Goal: Information Seeking & Learning: Learn about a topic

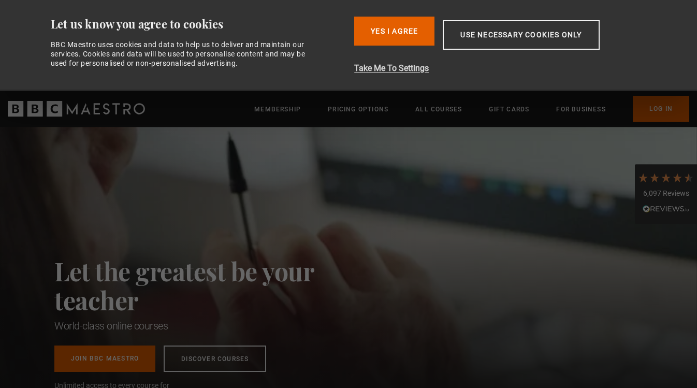
click at [392, 70] on button "Take Me To Settings" at bounding box center [504, 68] width 300 height 12
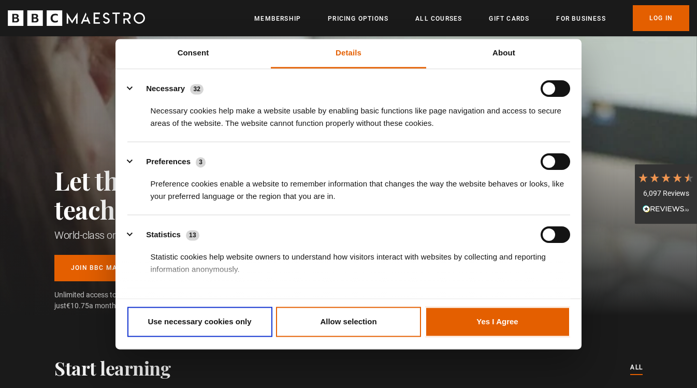
click at [594, 90] on div "Let the greatest be your teacher World-class online courses Join BBC Maestro Di…" at bounding box center [348, 175] width 697 height 279
click at [205, 309] on button "Use necessary cookies only" at bounding box center [199, 322] width 145 height 30
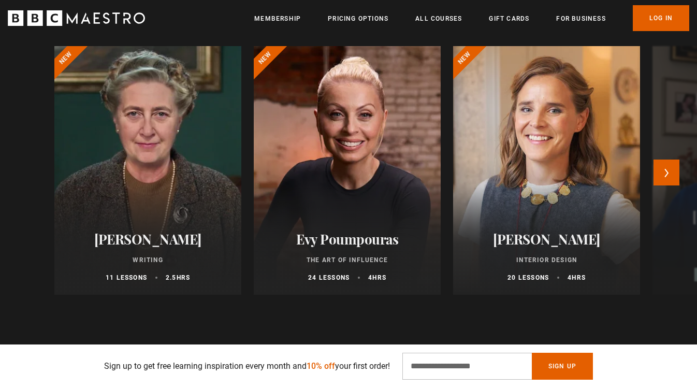
scroll to position [530, 0]
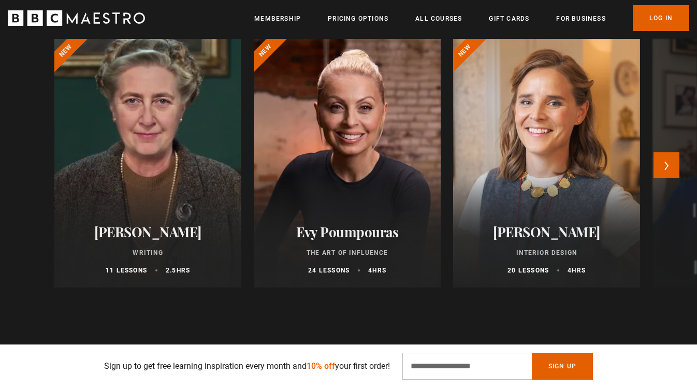
click at [168, 153] on div at bounding box center [148, 163] width 206 height 274
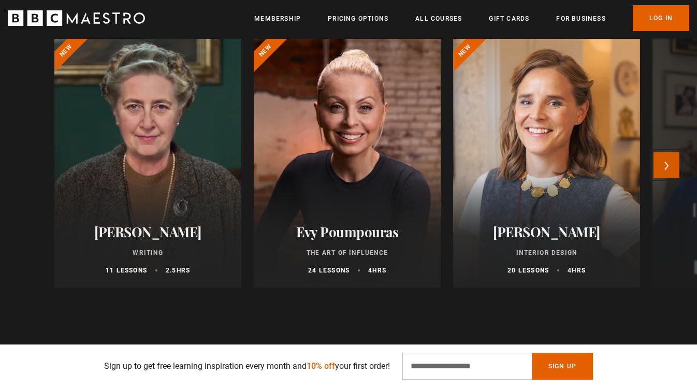
scroll to position [0, 136]
click at [667, 156] on button "Next" at bounding box center [667, 165] width 26 height 26
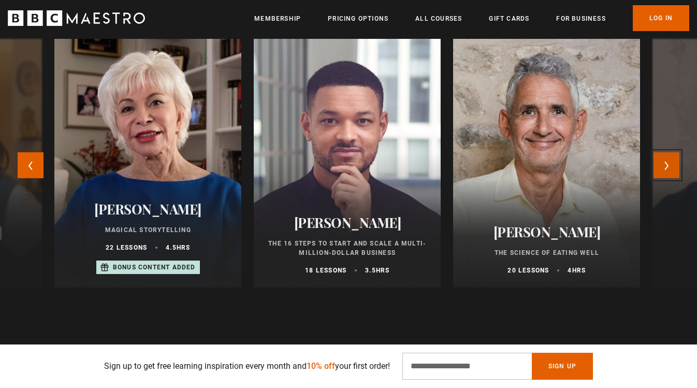
click at [665, 165] on button "Next" at bounding box center [667, 165] width 26 height 26
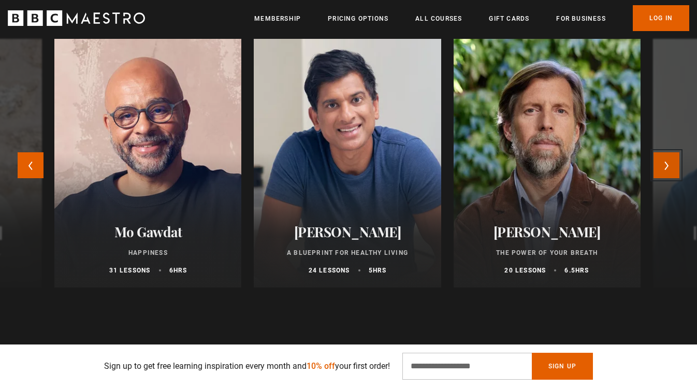
click at [665, 165] on button "Next" at bounding box center [667, 165] width 26 height 26
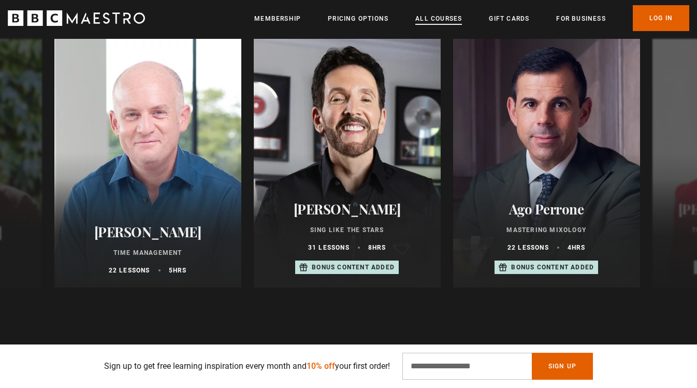
click at [427, 18] on link "All Courses" at bounding box center [438, 18] width 47 height 10
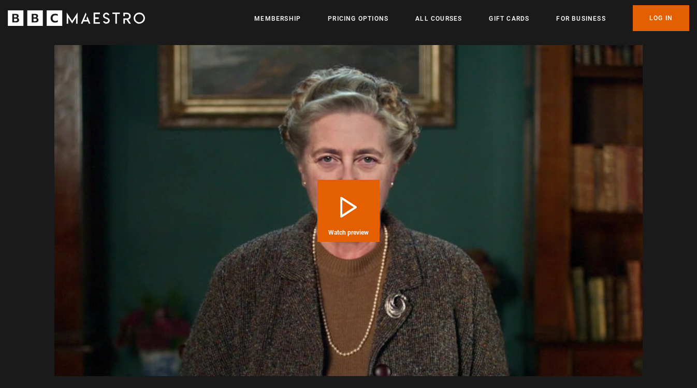
scroll to position [0, 271]
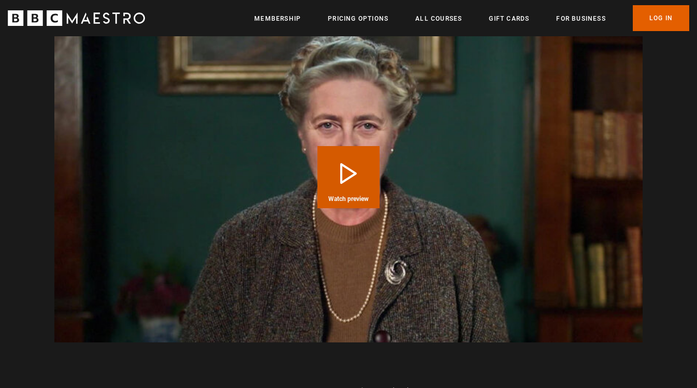
click at [336, 152] on button "Play Course overview for Writing with [PERSON_NAME] Watch preview" at bounding box center [349, 177] width 62 height 62
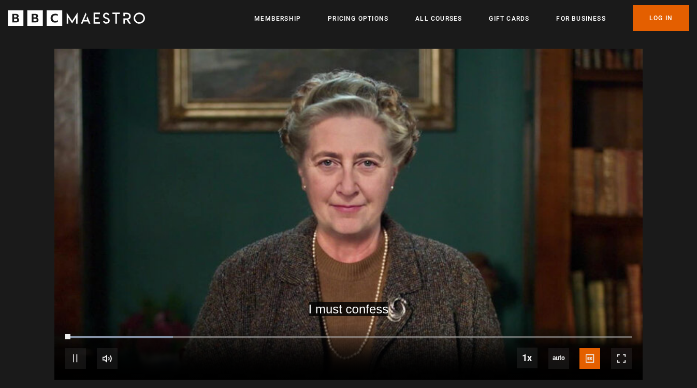
scroll to position [1062, 0]
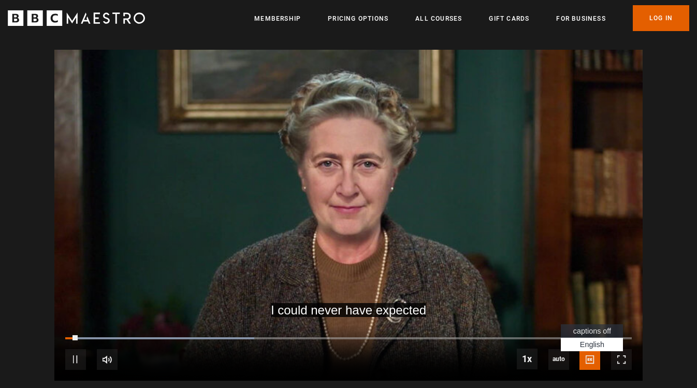
click at [597, 350] on span "Video Player" at bounding box center [590, 359] width 21 height 21
click at [595, 327] on span "captions off" at bounding box center [592, 331] width 38 height 8
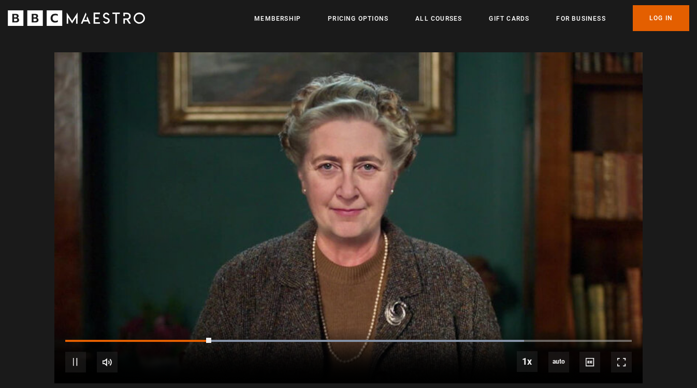
scroll to position [0, 679]
click at [251, 342] on div "10s Skip Back 10 seconds Pause 10s Skip Forward 10 seconds Loaded : 95.24% 0:51…" at bounding box center [348, 354] width 588 height 57
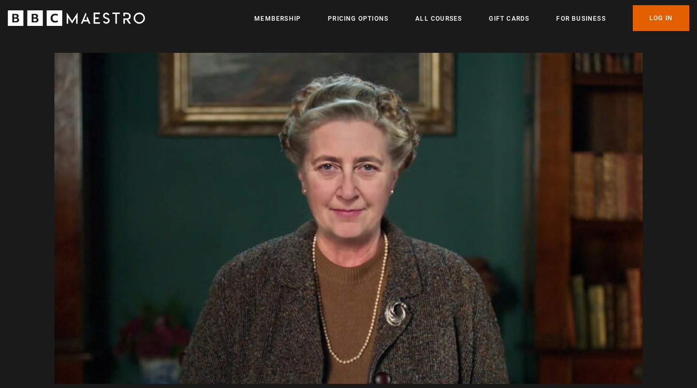
scroll to position [0, 1221]
click at [47, 147] on div "Video Player is loading. Play Course overview for Writing with [PERSON_NAME] Wa…" at bounding box center [348, 218] width 667 height 331
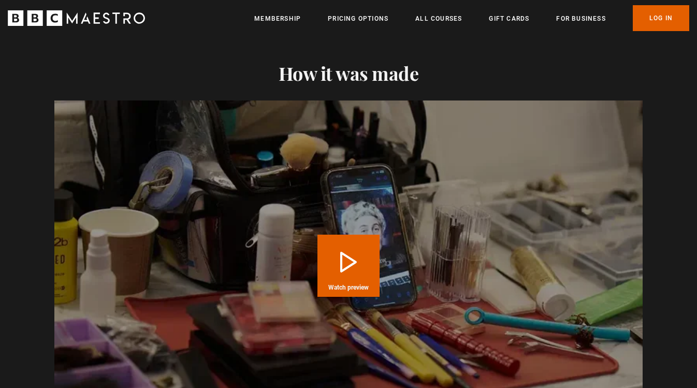
scroll to position [1835, 0]
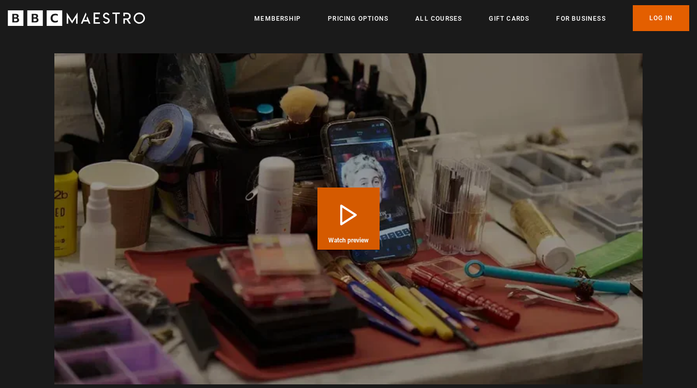
click at [353, 240] on button "Play Course overview for Writing with [PERSON_NAME] Watch preview" at bounding box center [349, 219] width 62 height 62
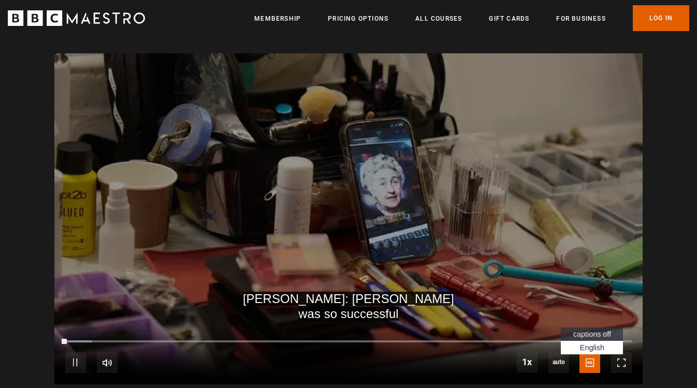
click at [590, 352] on span "Video Player" at bounding box center [590, 362] width 21 height 21
click at [600, 330] on span "captions off" at bounding box center [592, 334] width 38 height 8
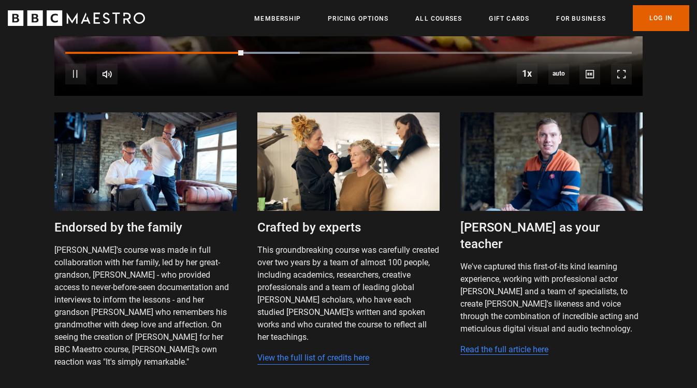
scroll to position [1900, 0]
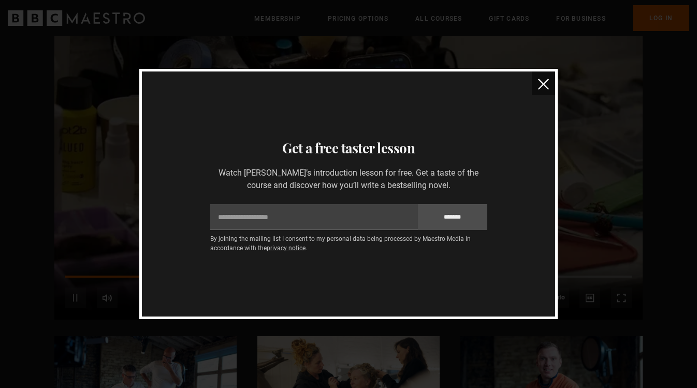
click at [541, 88] on img "close" at bounding box center [543, 84] width 11 height 11
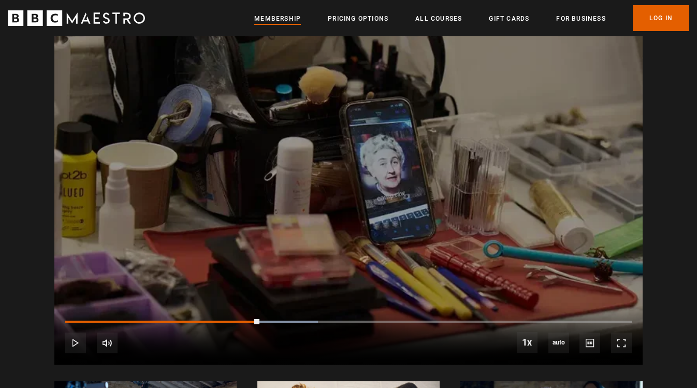
scroll to position [0, 136]
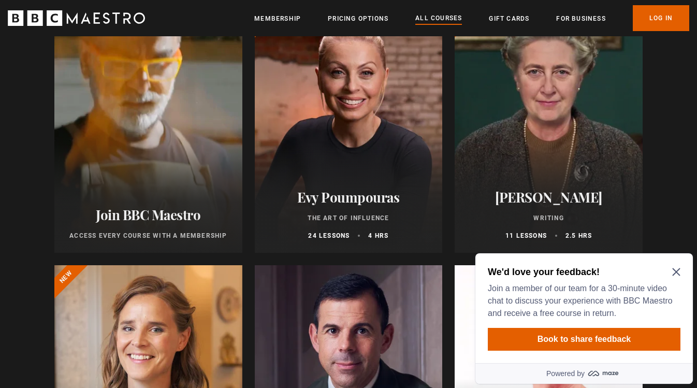
scroll to position [172, 0]
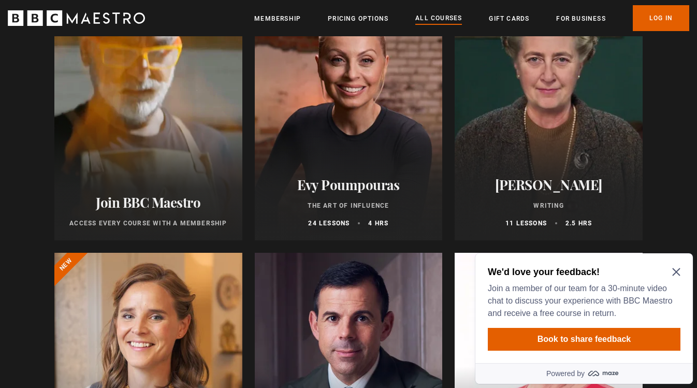
click at [676, 272] on icon "Close Maze Prompt" at bounding box center [676, 272] width 8 height 8
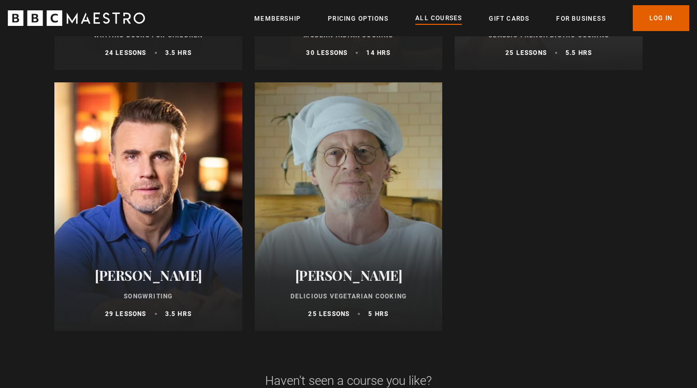
scroll to position [4000, 0]
